Goal: Complete application form

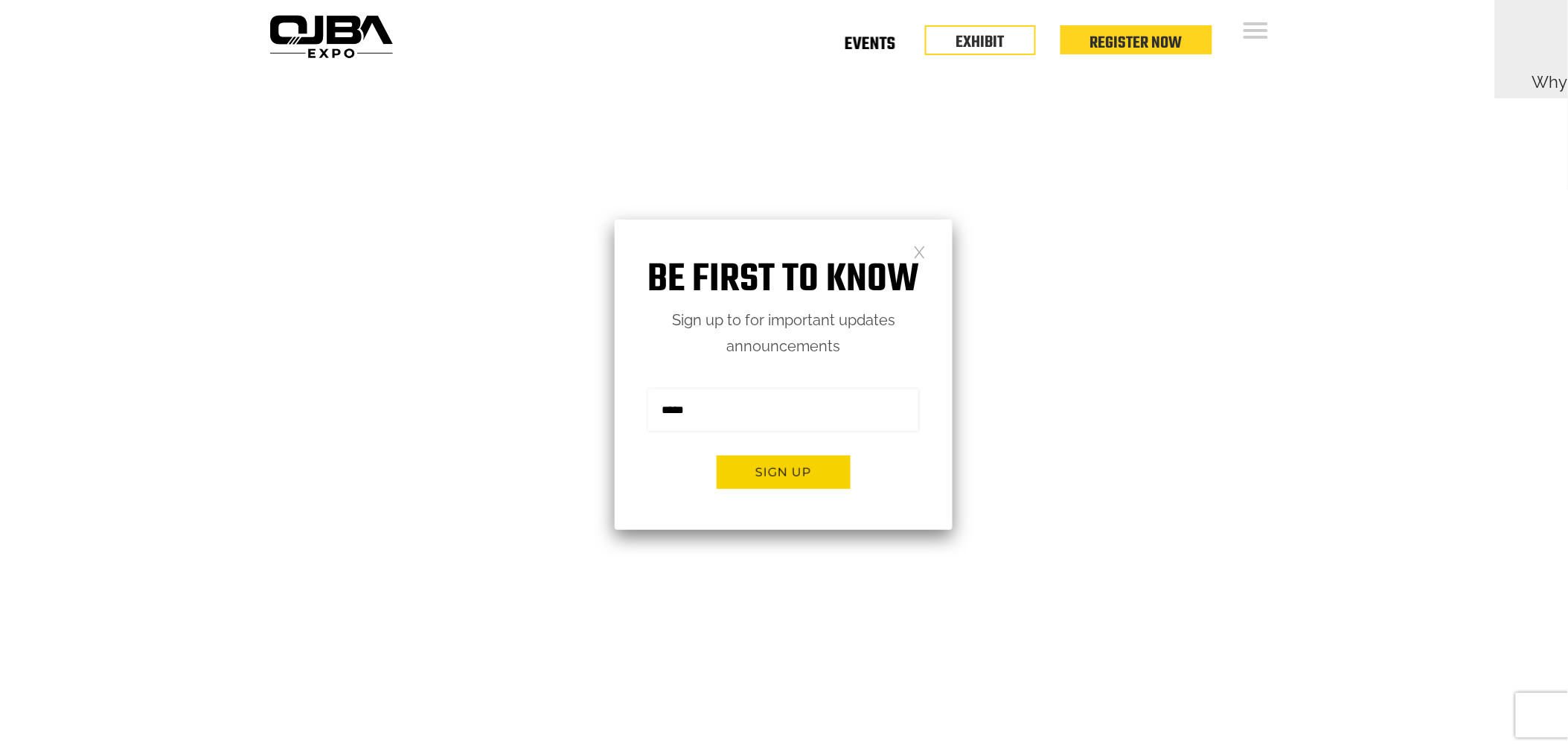
click at [876, 48] on link "Events" at bounding box center [870, 47] width 51 height 5
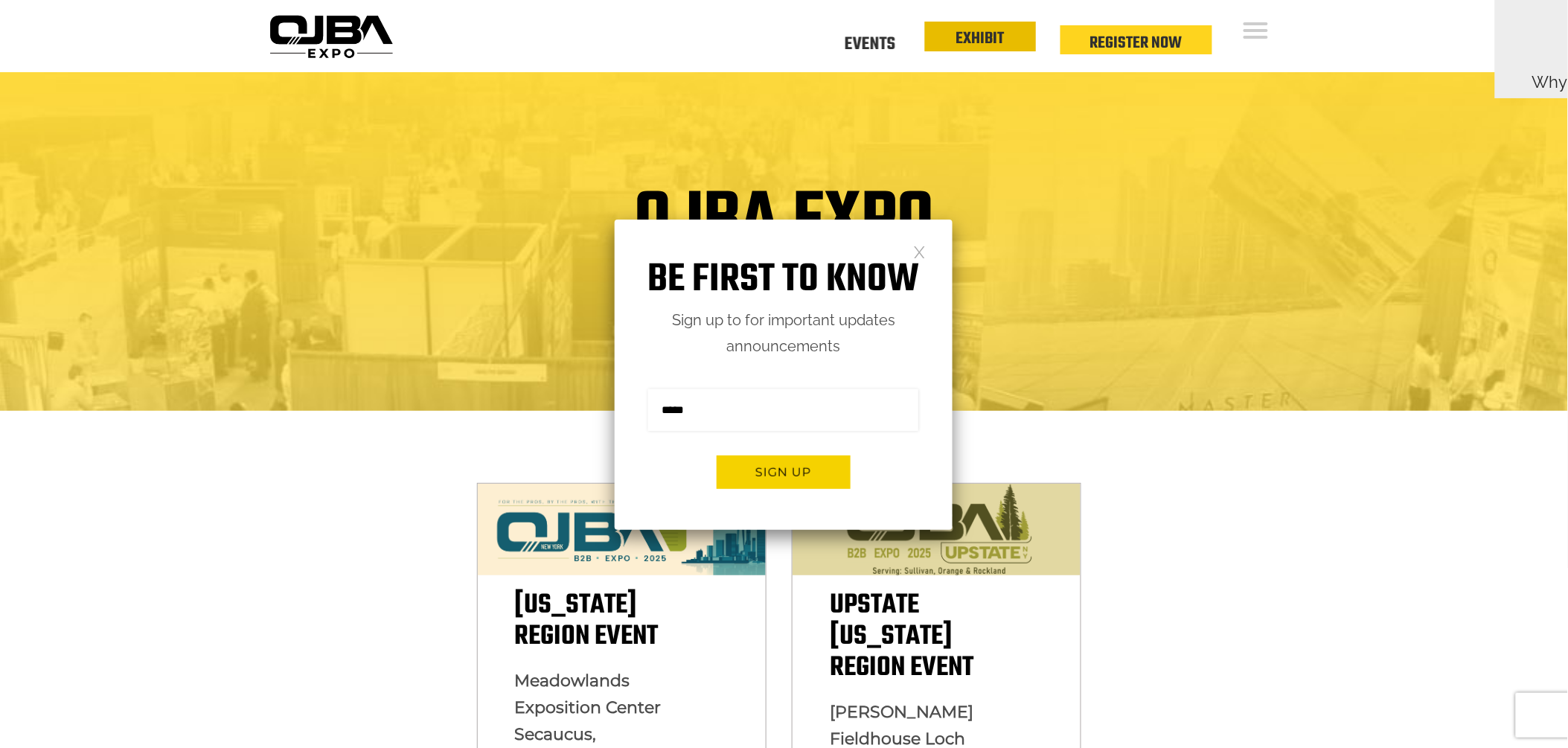
click at [976, 34] on link "EXHIBIT" at bounding box center [980, 39] width 48 height 25
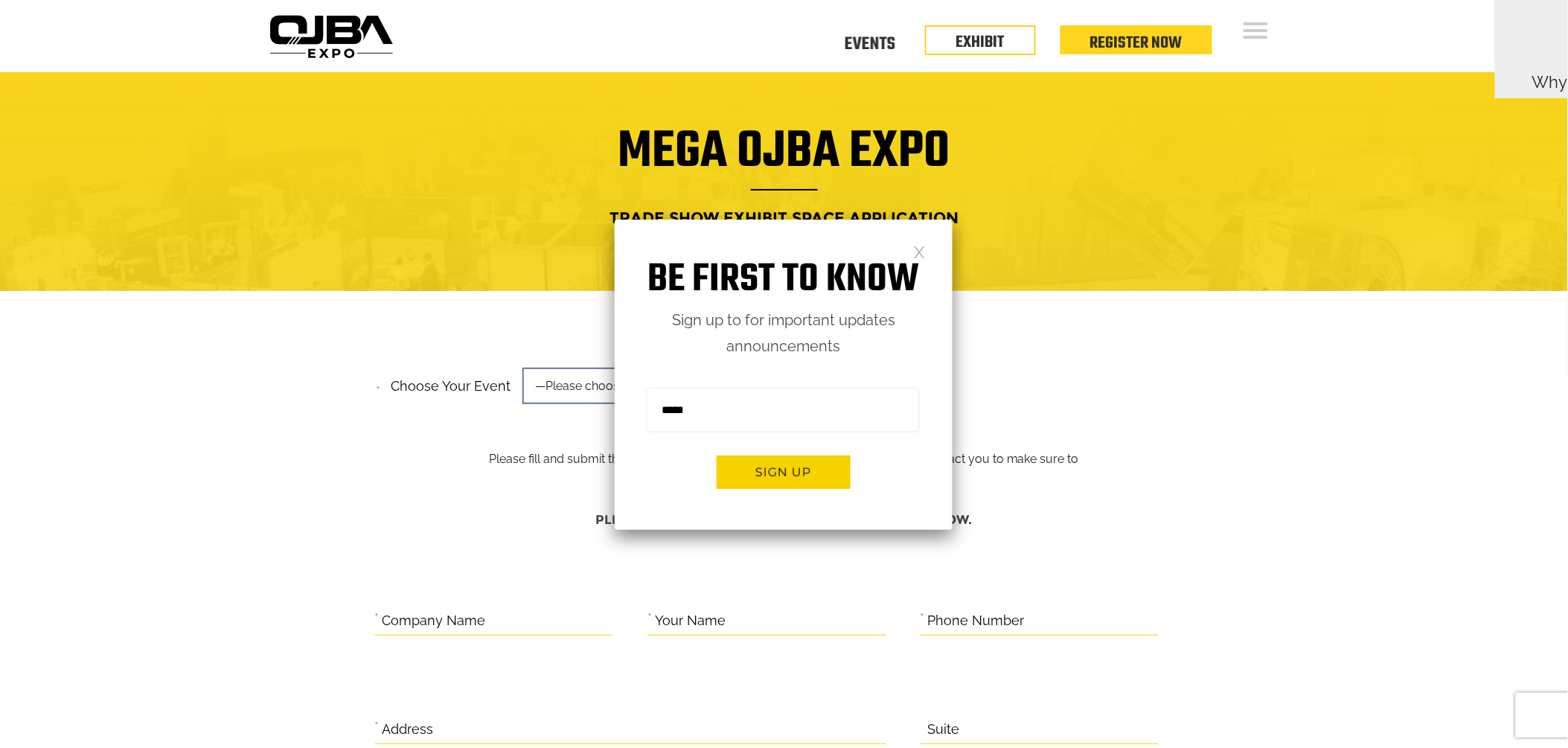
click at [929, 244] on div "Be first to know Sign up to for important updates announcements Sign me up for …" at bounding box center [783, 374] width 337 height 310
click at [915, 249] on link at bounding box center [919, 251] width 12 height 12
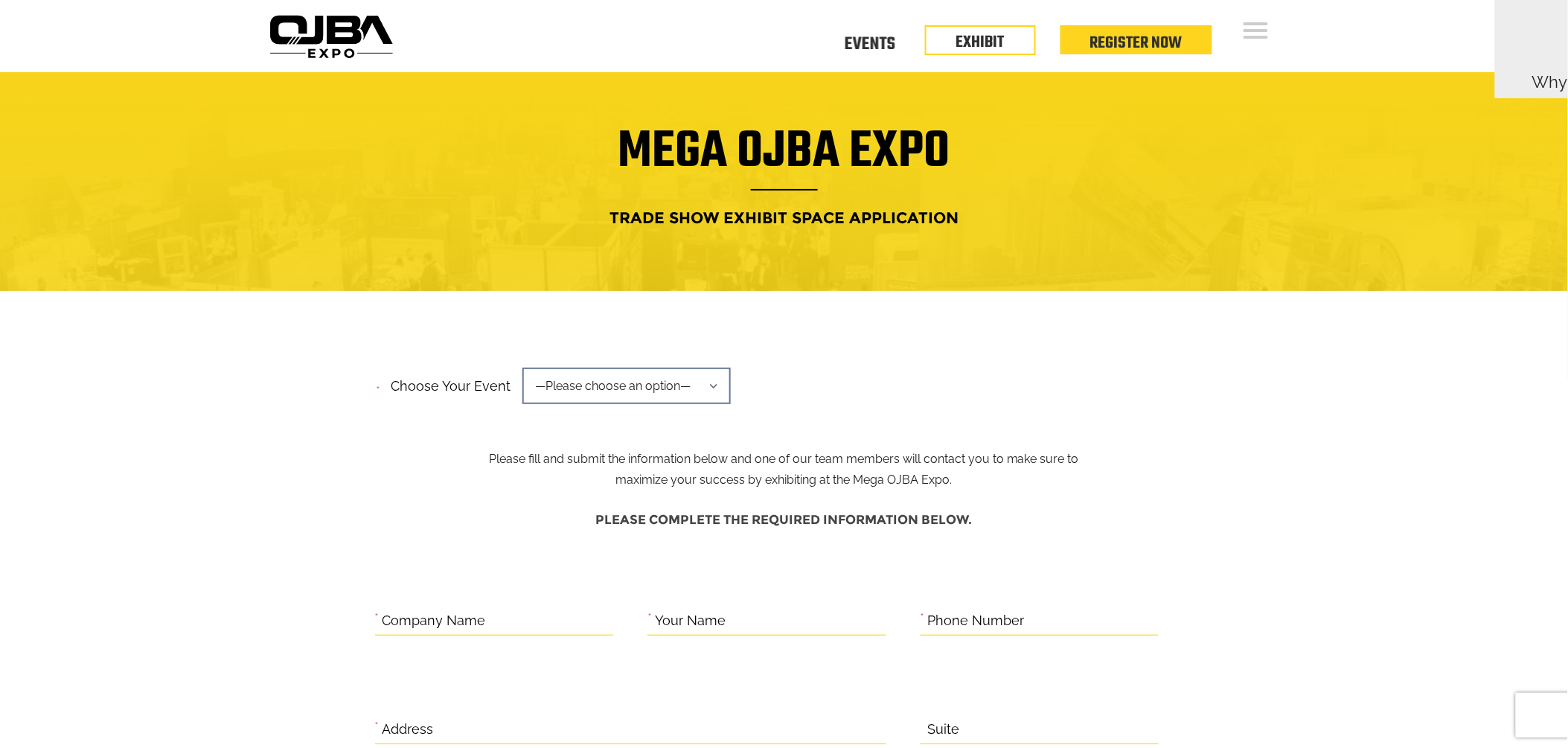
click at [710, 378] on span "—Please choose an option—" at bounding box center [627, 386] width 209 height 37
